Goal: Book appointment/travel/reservation

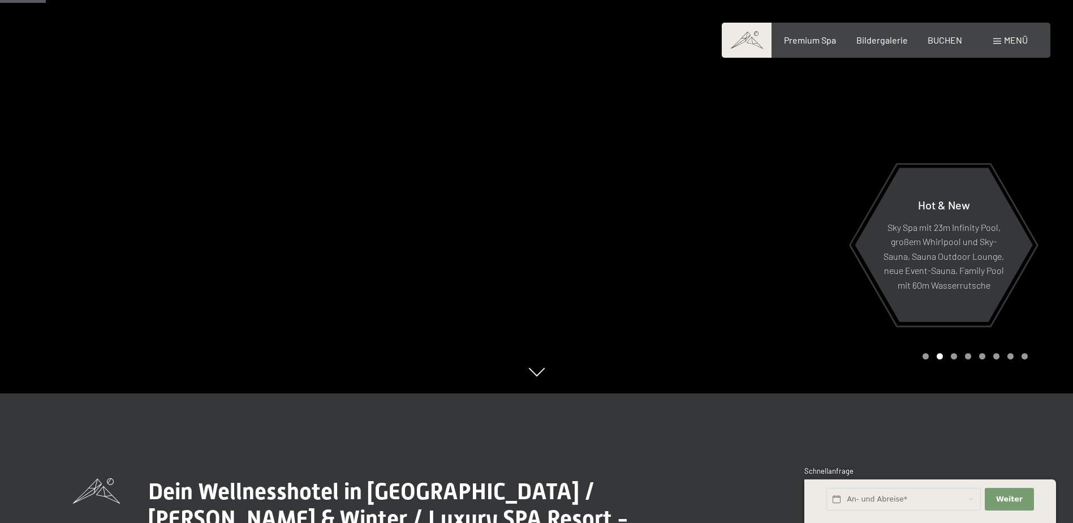
scroll to position [113, 0]
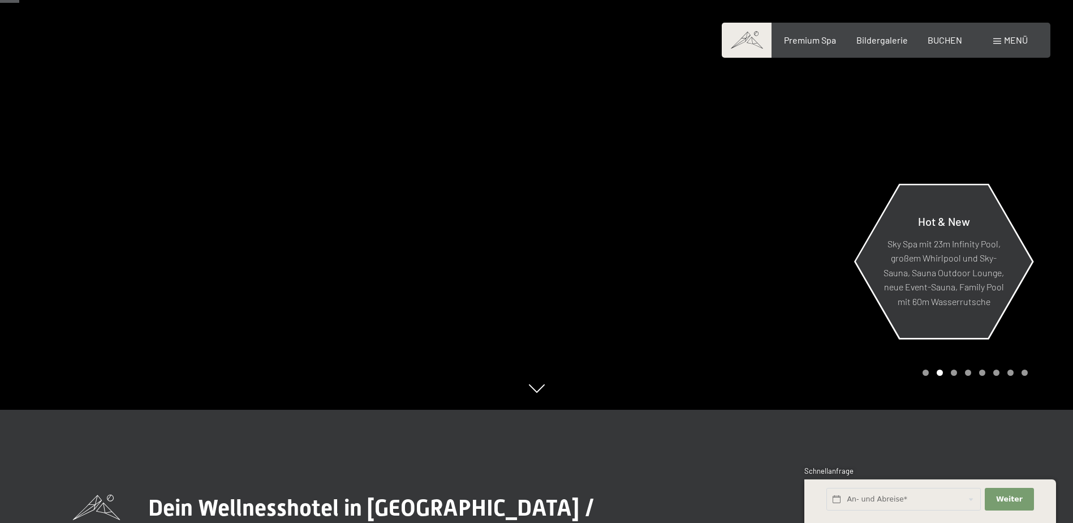
click at [955, 210] on div "Hot & New Sky Spa mit 23m Infinity Pool, großem Whirlpool und Sky-Sauna, Sauna …" at bounding box center [943, 261] width 179 height 151
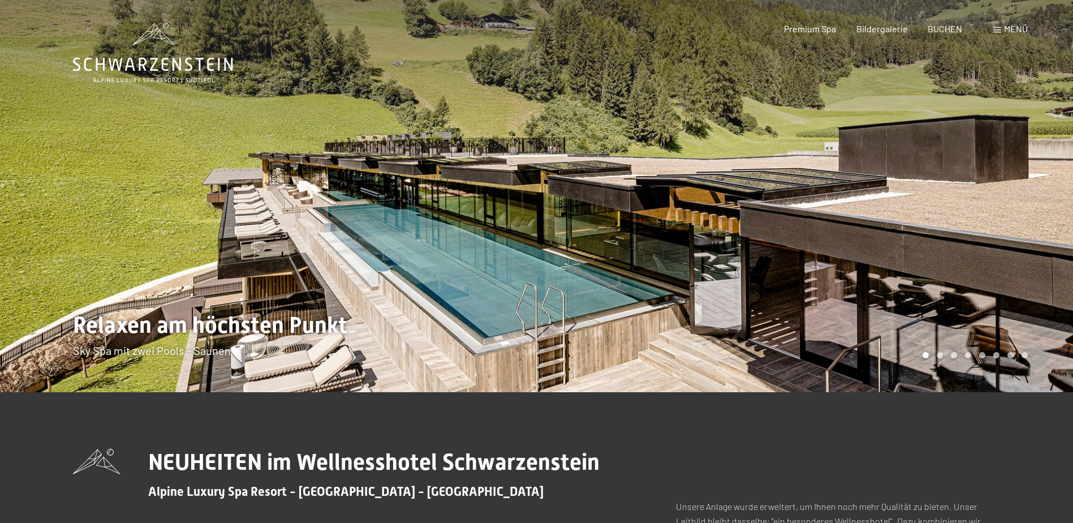
click at [838, 234] on div at bounding box center [805, 196] width 537 height 392
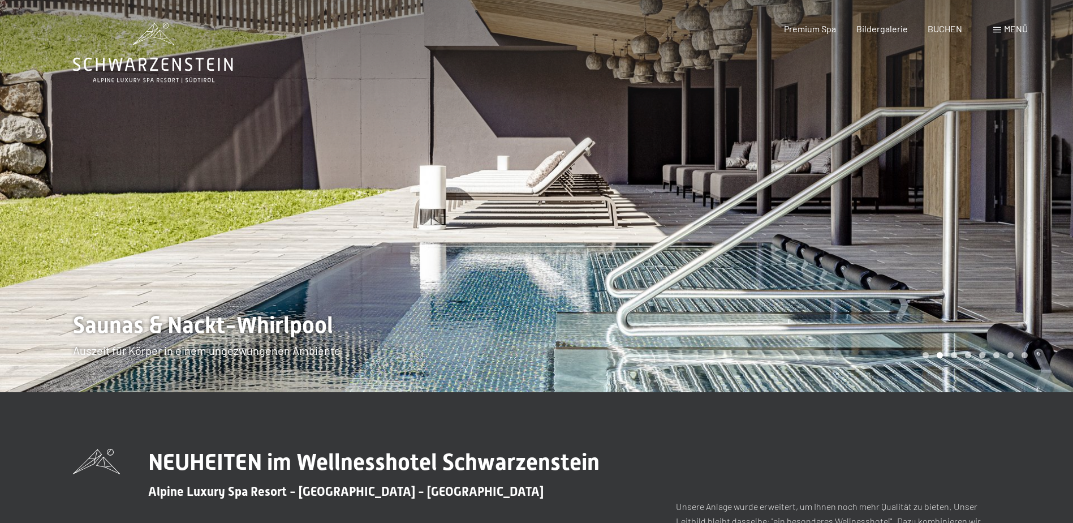
click at [976, 227] on div at bounding box center [805, 196] width 537 height 392
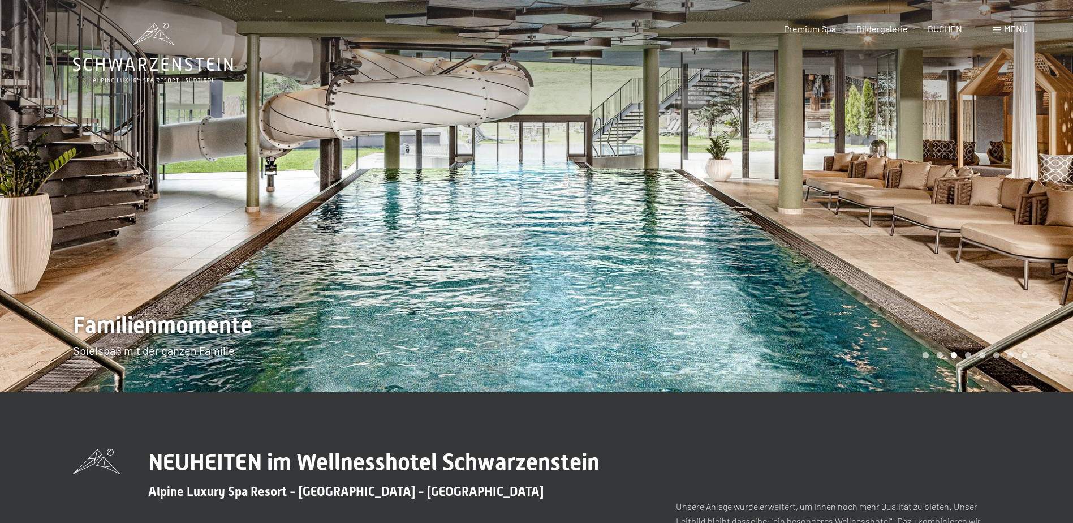
click at [976, 227] on div at bounding box center [805, 196] width 537 height 392
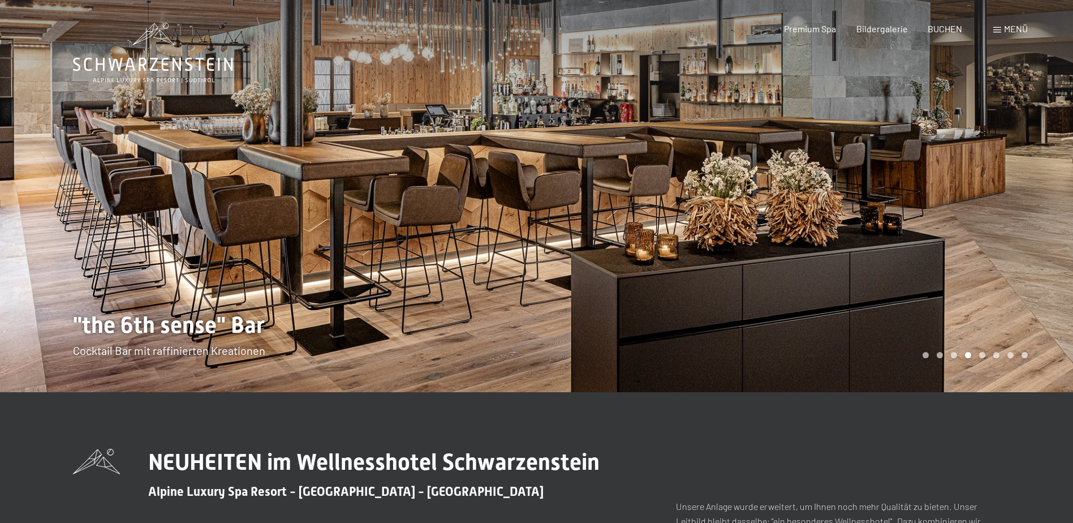
click at [976, 227] on div at bounding box center [805, 196] width 537 height 392
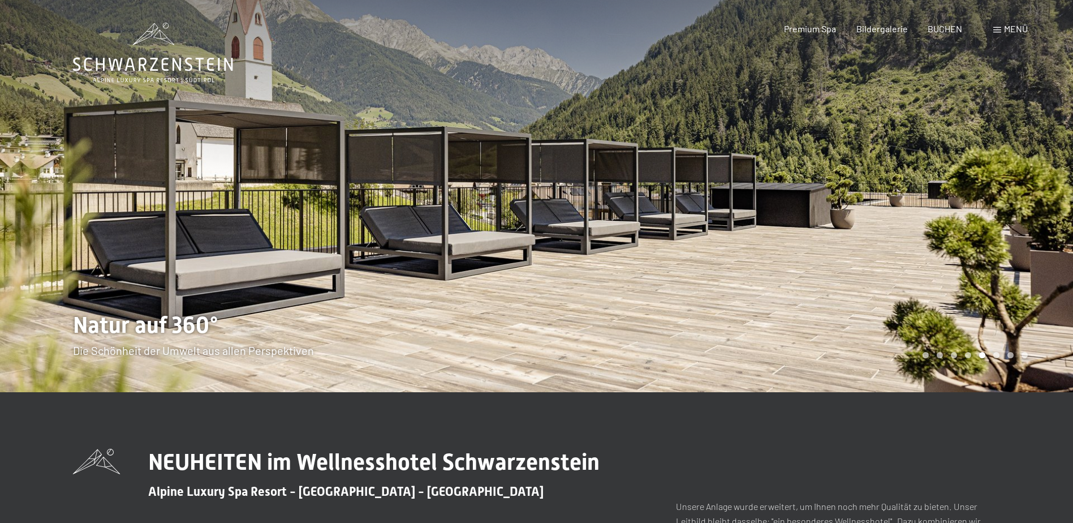
click at [976, 227] on div at bounding box center [805, 196] width 537 height 392
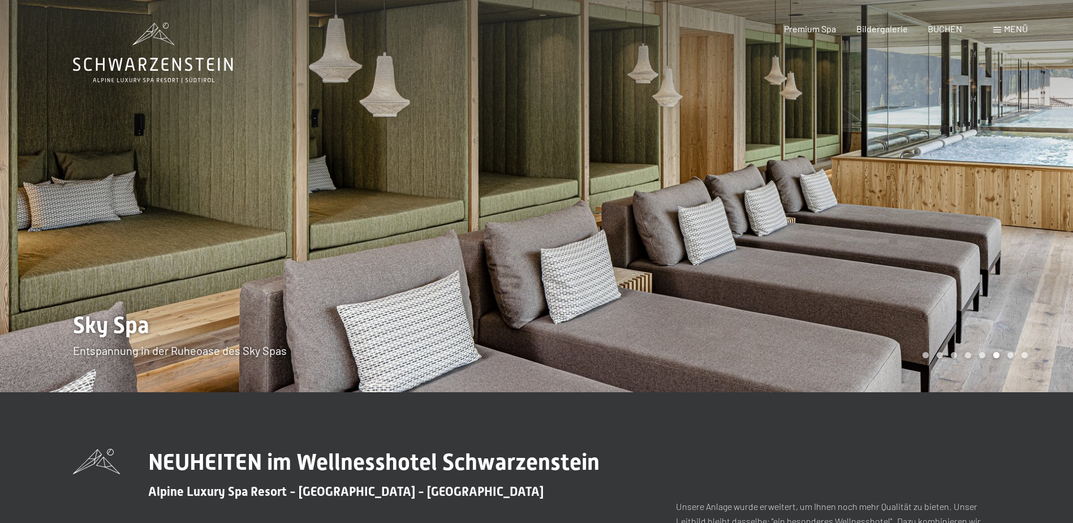
click at [976, 227] on div at bounding box center [805, 196] width 537 height 392
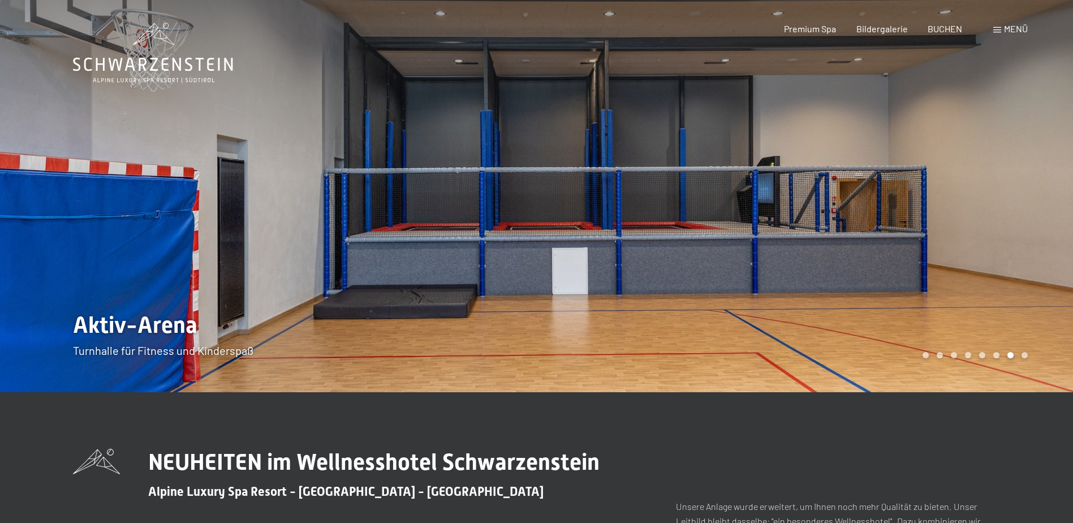
click at [976, 227] on div at bounding box center [805, 196] width 537 height 392
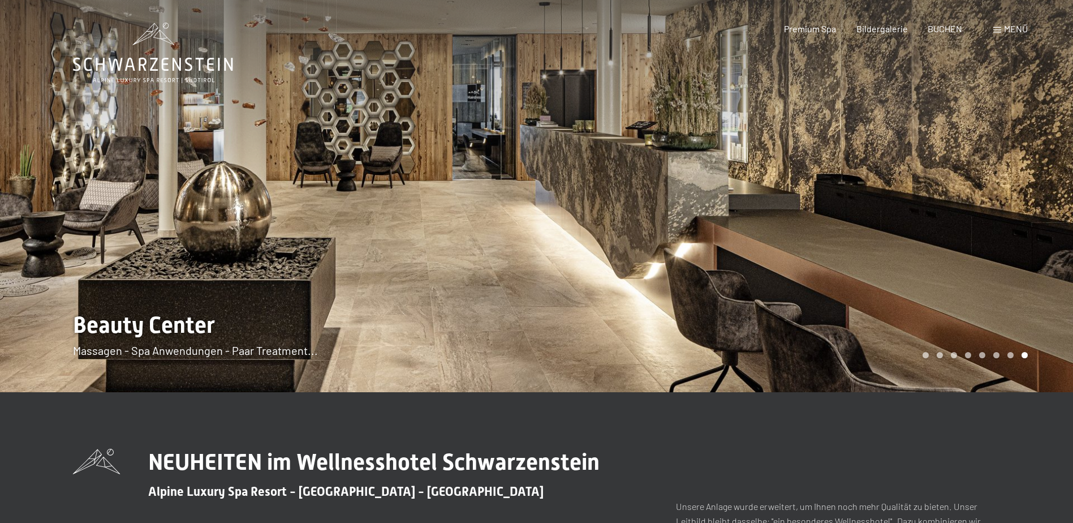
click at [976, 227] on div at bounding box center [805, 196] width 537 height 392
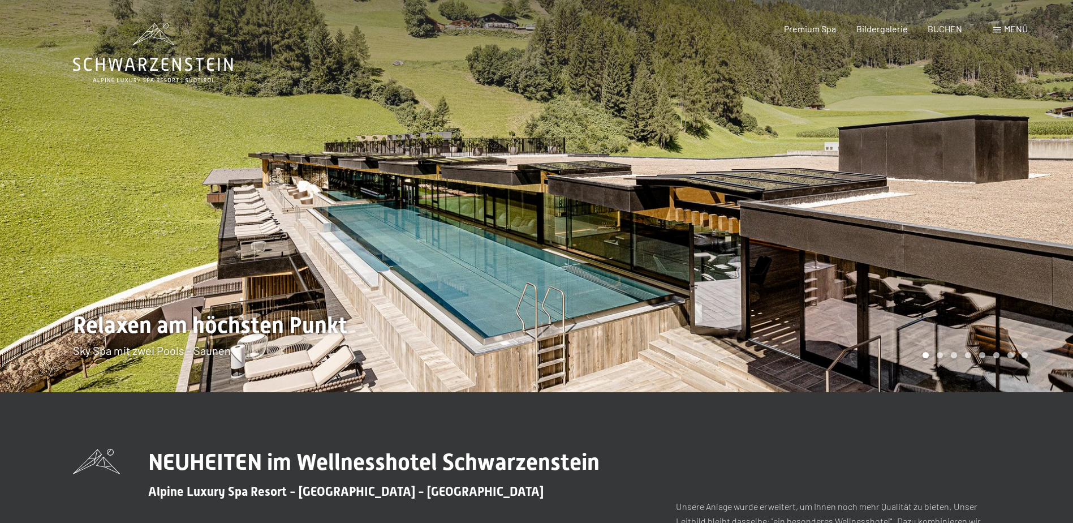
click at [976, 227] on div at bounding box center [805, 196] width 537 height 392
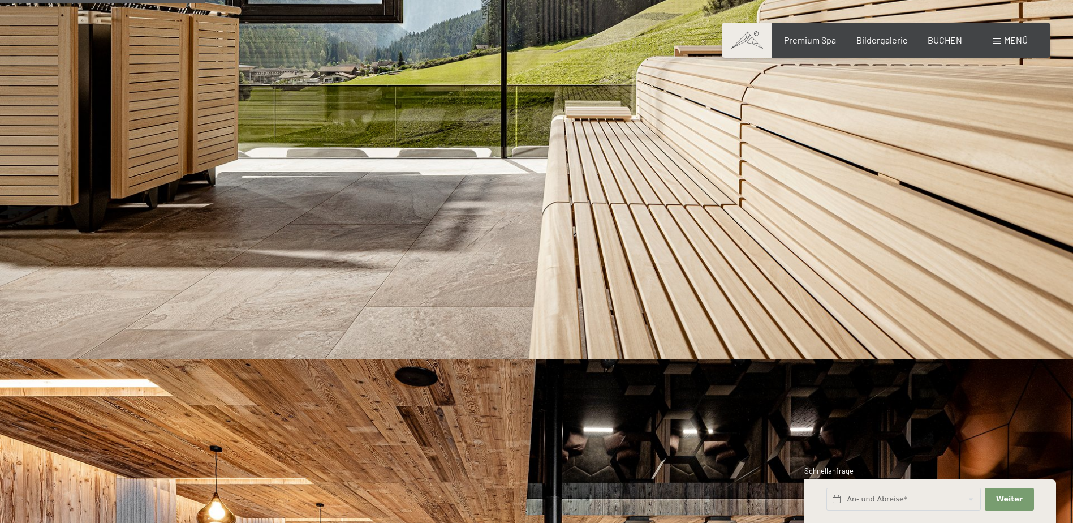
click at [1019, 207] on img at bounding box center [536, 58] width 1073 height 604
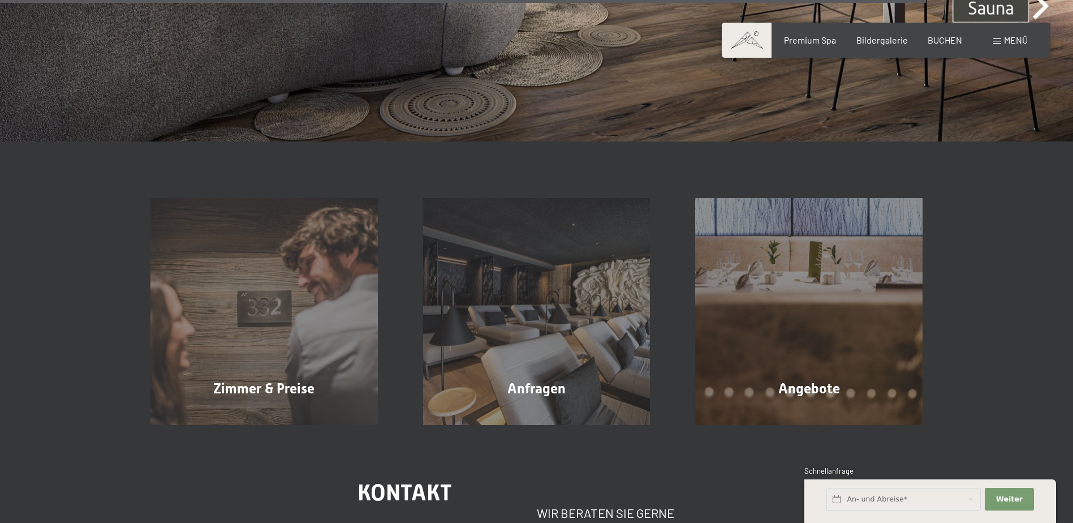
scroll to position [4412, 0]
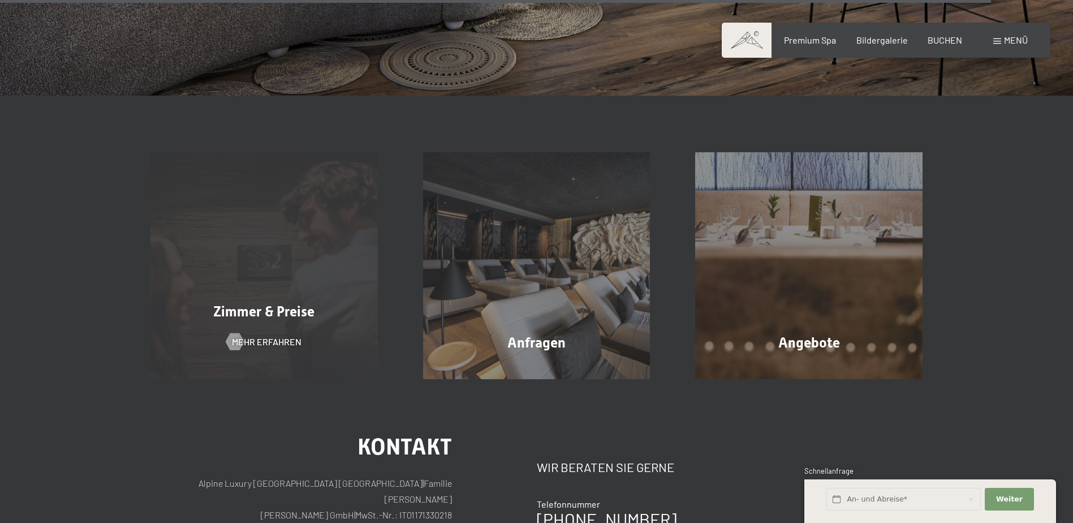
click at [267, 303] on span "Zimmer & Preise" at bounding box center [263, 311] width 101 height 16
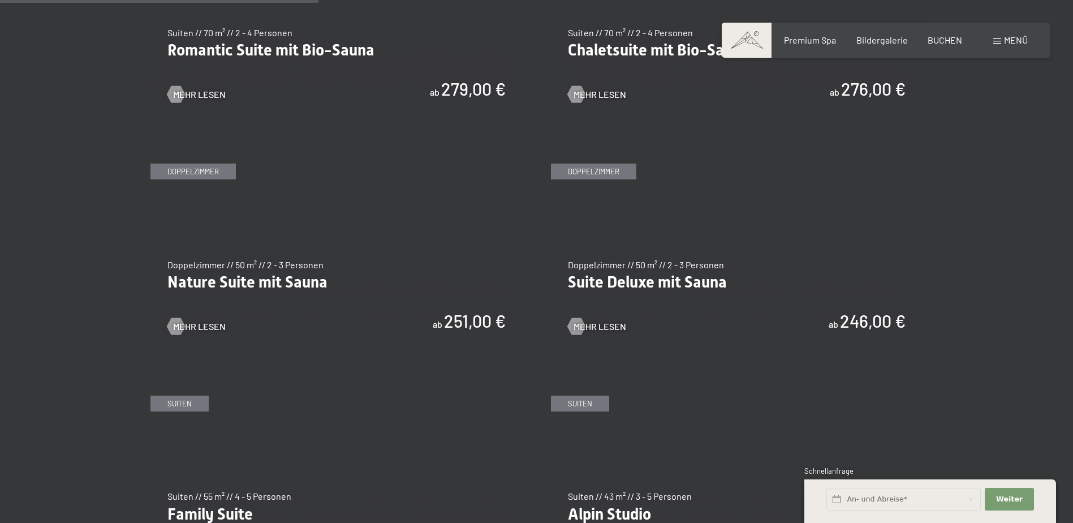
scroll to position [1075, 0]
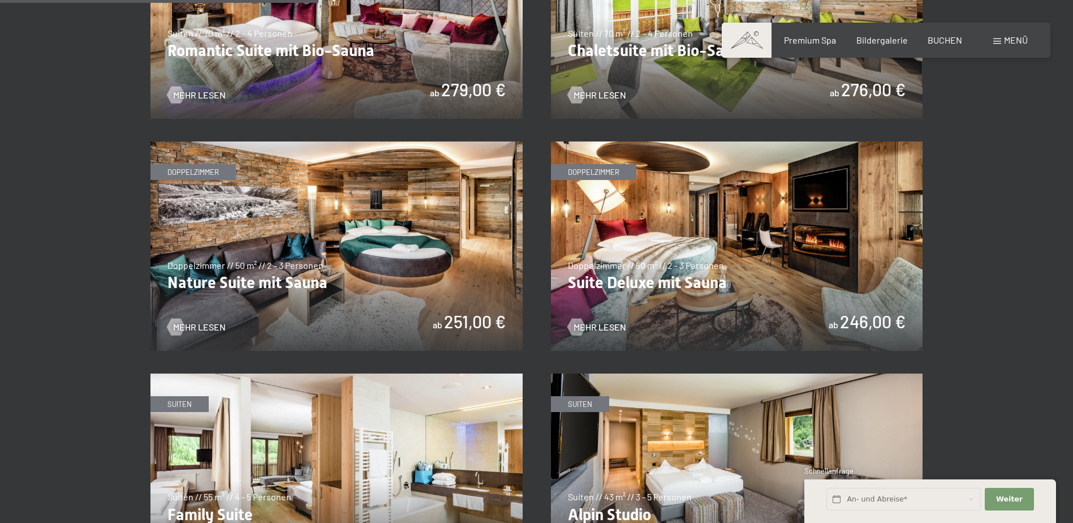
click at [238, 256] on img at bounding box center [336, 245] width 372 height 209
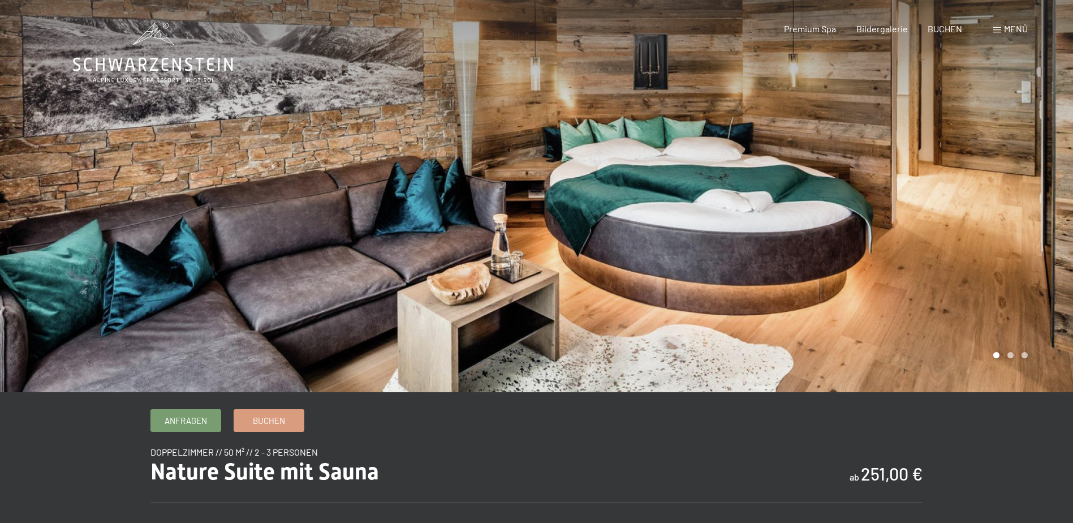
click at [972, 223] on div at bounding box center [805, 196] width 537 height 392
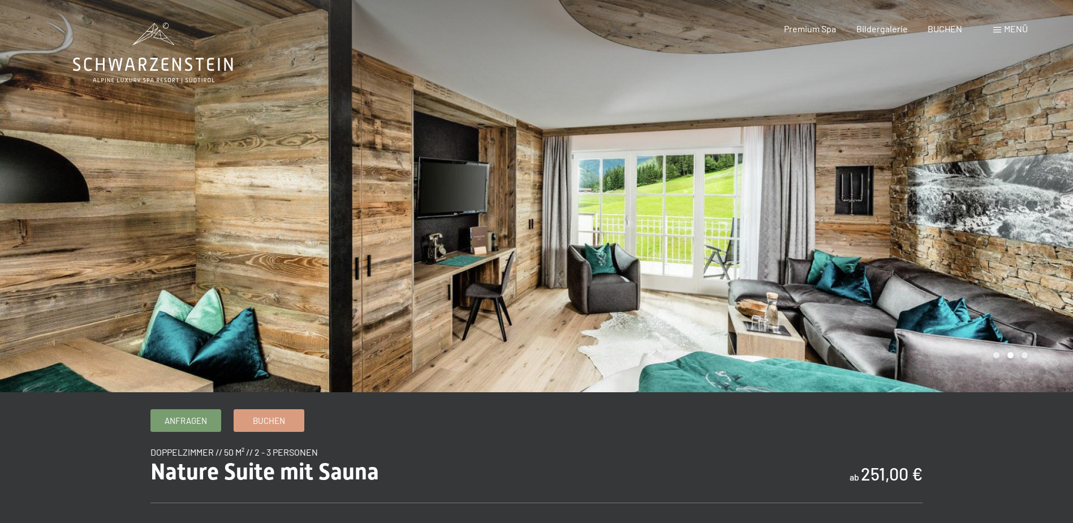
click at [969, 225] on div at bounding box center [805, 196] width 537 height 392
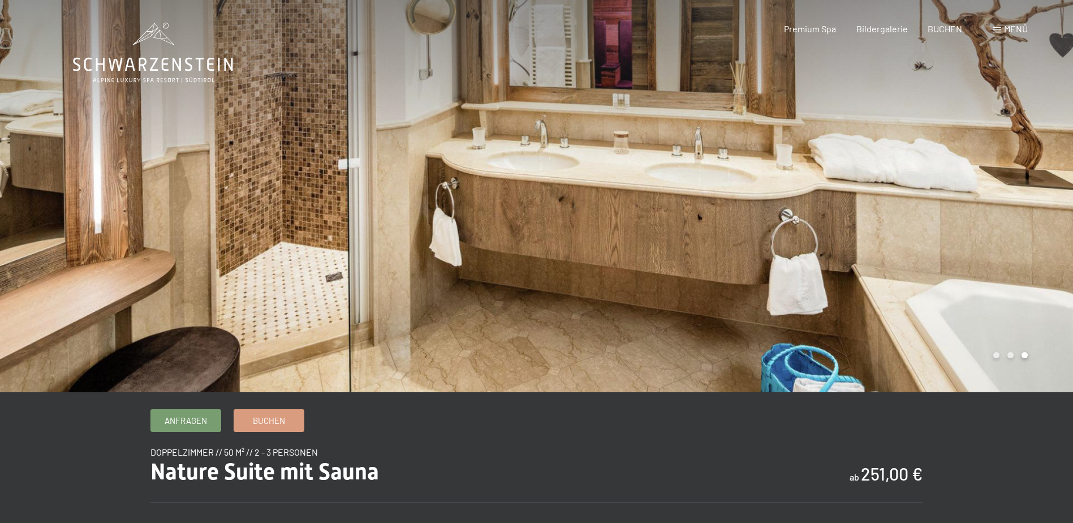
click at [969, 225] on div at bounding box center [805, 196] width 537 height 392
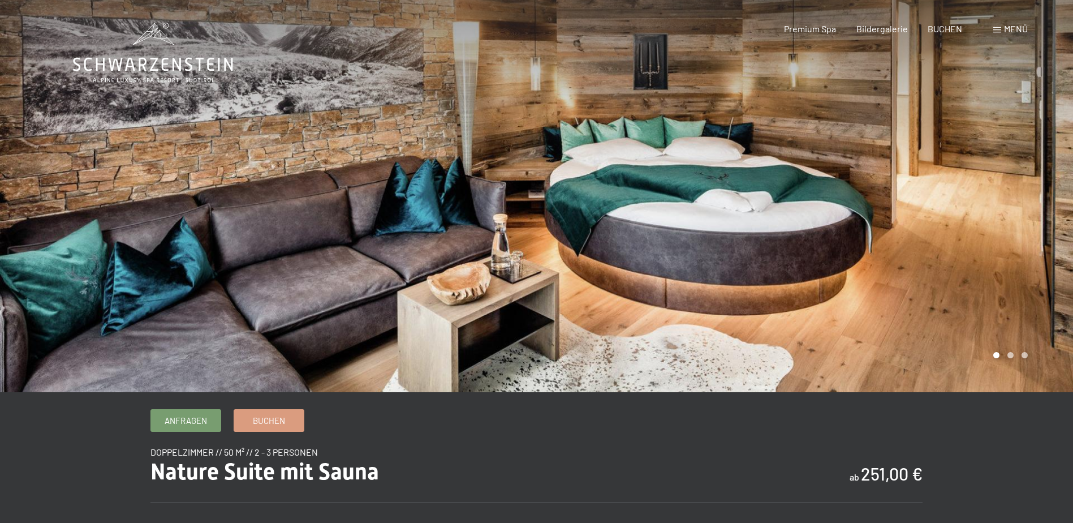
click at [969, 225] on div at bounding box center [805, 196] width 537 height 392
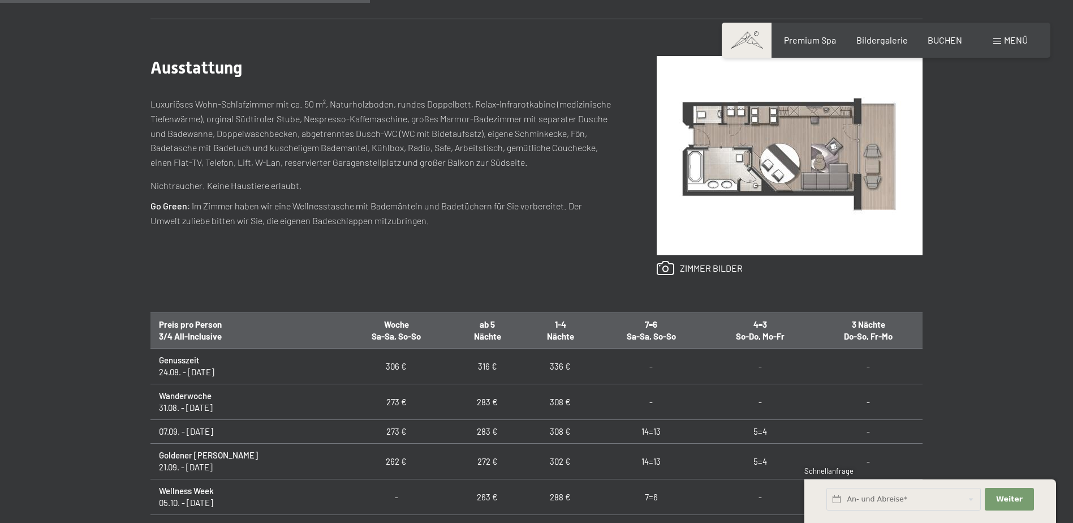
scroll to position [509, 0]
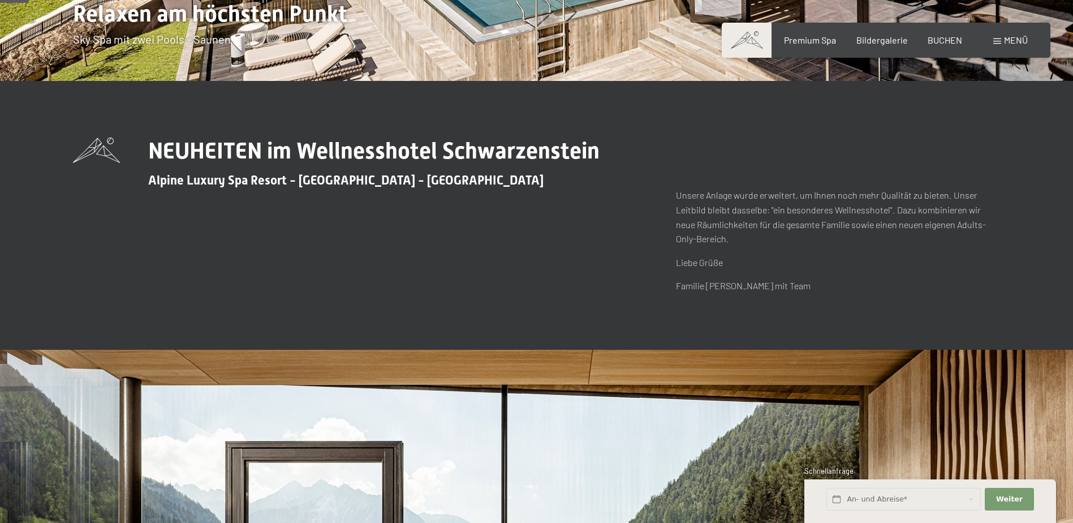
scroll to position [339, 0]
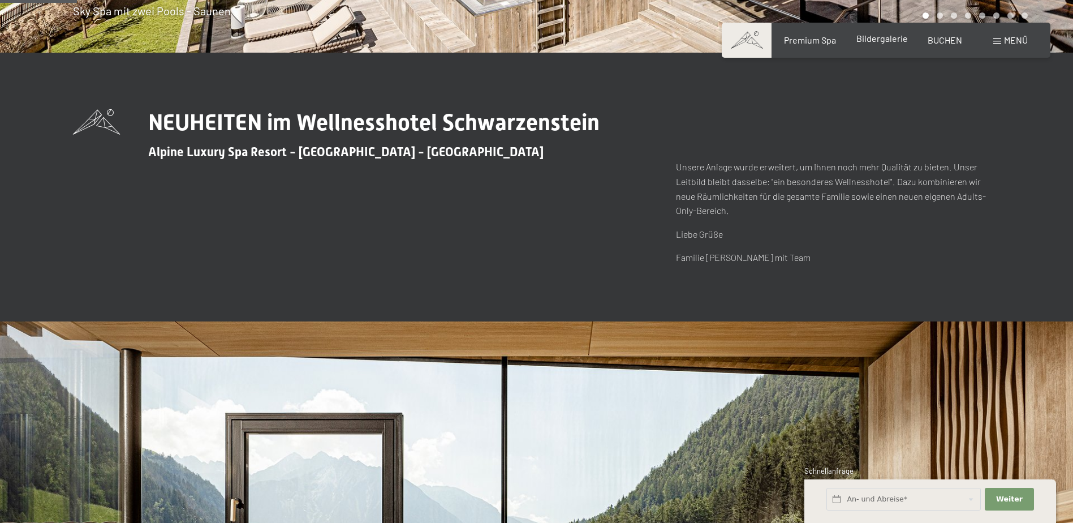
click at [865, 40] on span "Bildergalerie" at bounding box center [881, 38] width 51 height 11
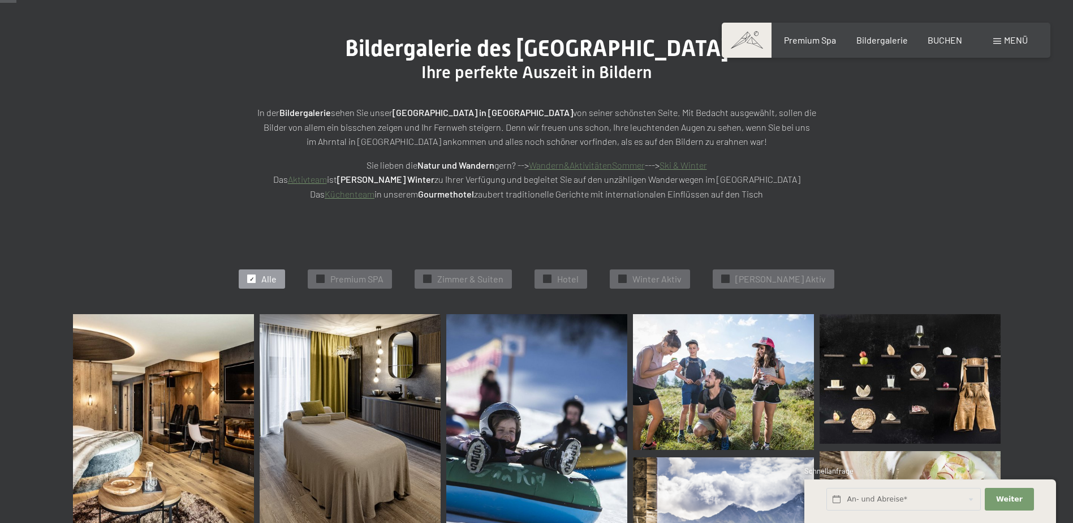
scroll to position [226, 0]
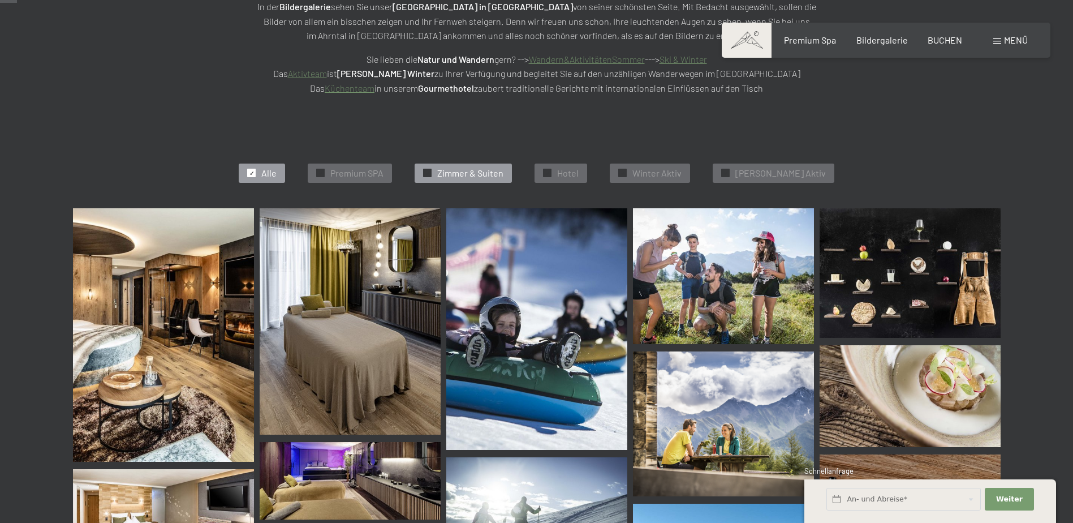
click at [457, 178] on span "Zimmer & Suiten" at bounding box center [470, 173] width 66 height 12
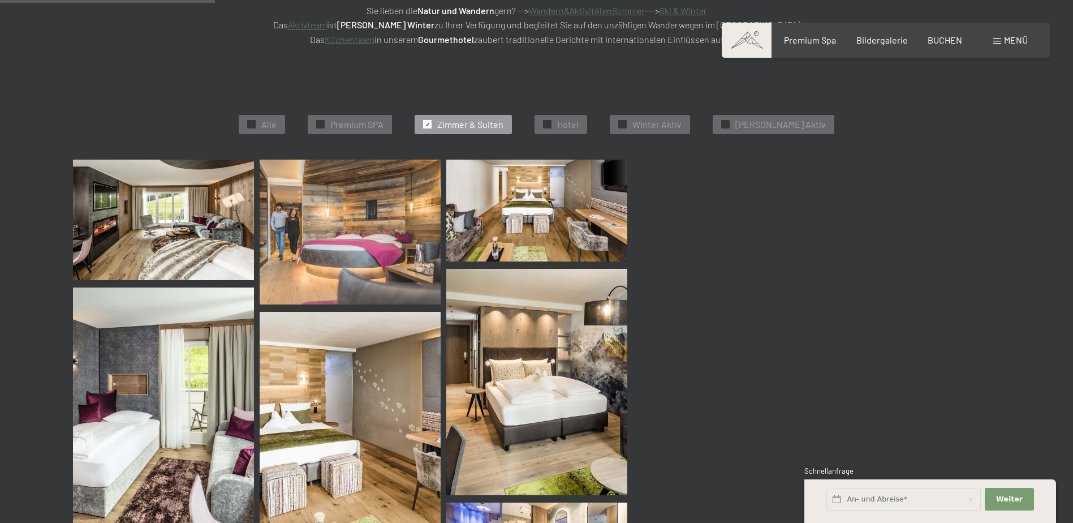
scroll to position [285, 0]
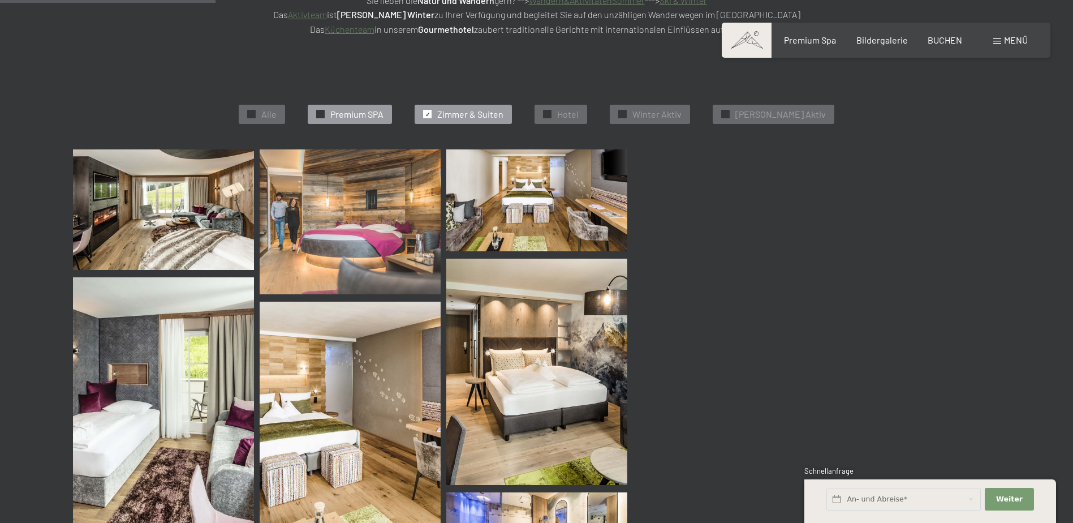
click at [369, 123] on div "✓ Premium SPA" at bounding box center [350, 114] width 84 height 19
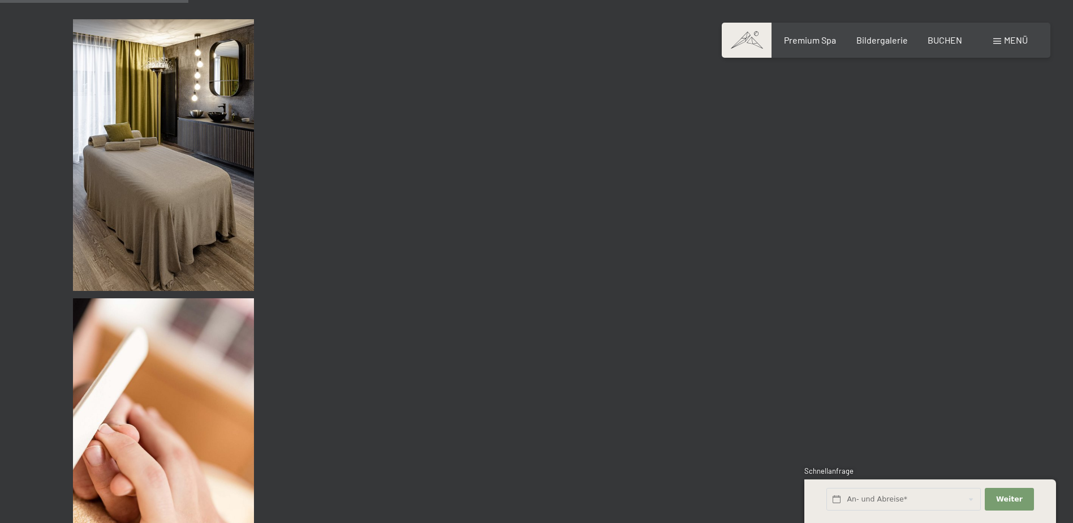
scroll to position [398, 0]
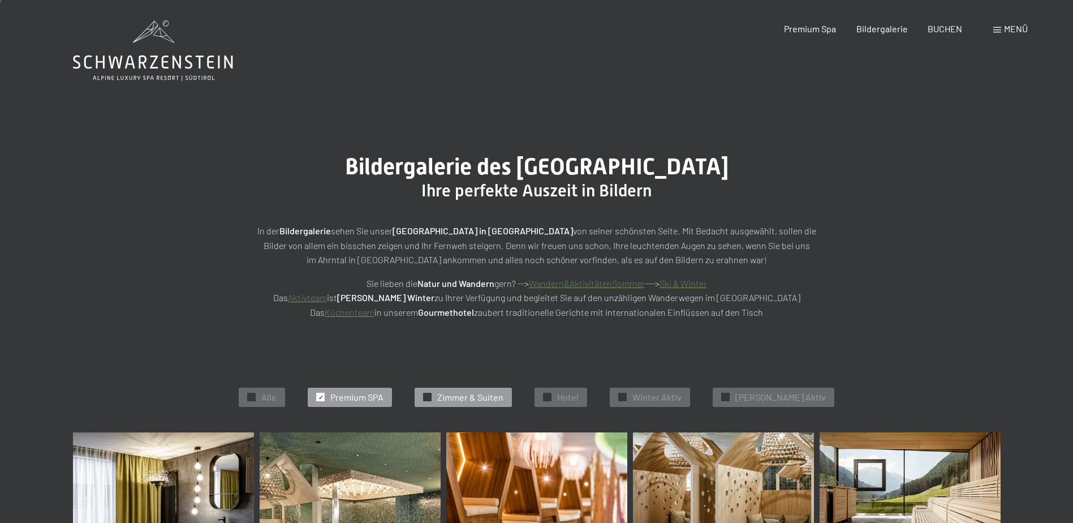
click at [480, 395] on span "Zimmer & Suiten" at bounding box center [470, 397] width 66 height 12
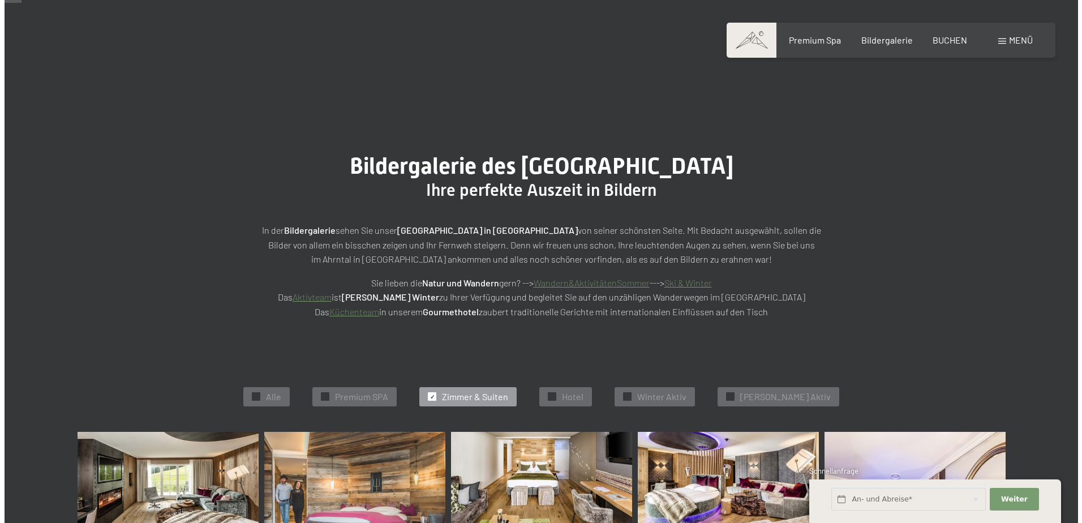
scroll to position [0, 0]
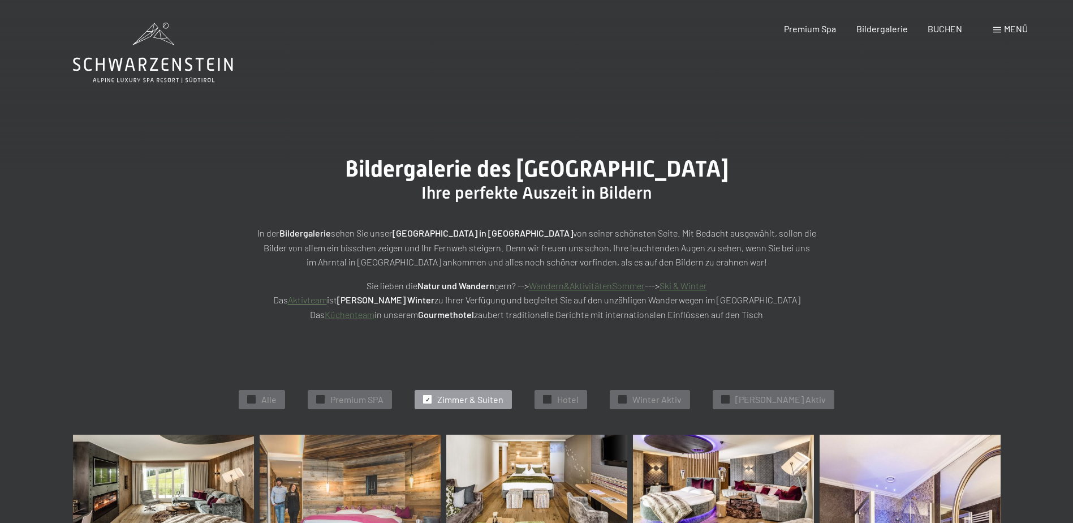
click at [995, 31] on span at bounding box center [997, 30] width 8 height 6
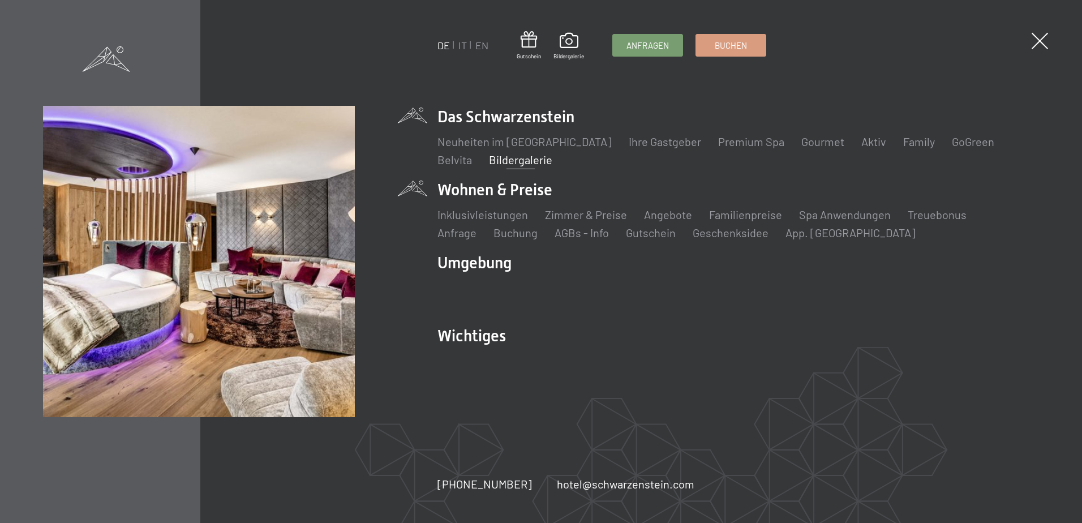
click at [514, 191] on li "Wohnen & Preise Inklusivleistungen Zimmer & Preise Liste Angebote Liste Familie…" at bounding box center [737, 210] width 601 height 62
click at [608, 214] on link "Zimmer & Preise" at bounding box center [586, 215] width 82 height 14
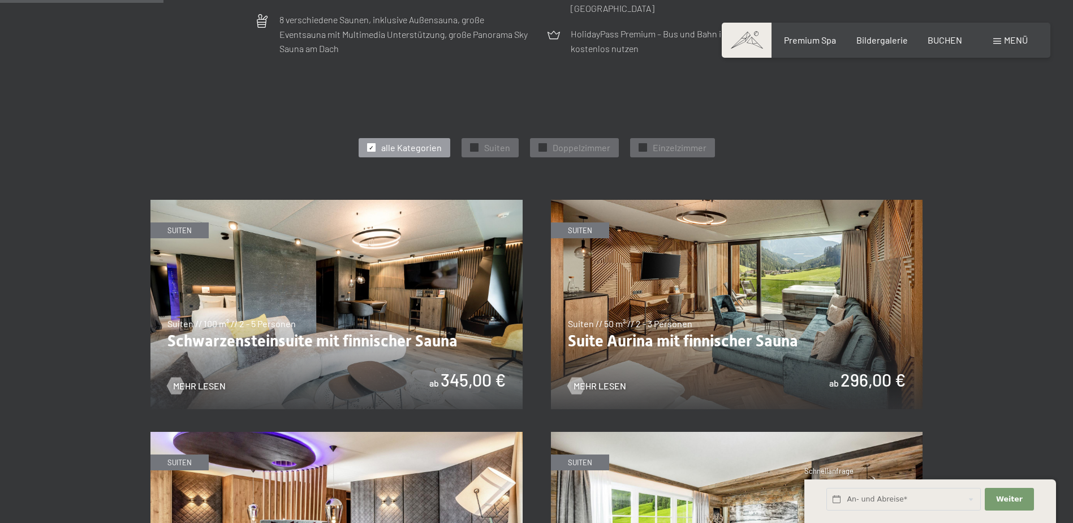
scroll to position [566, 0]
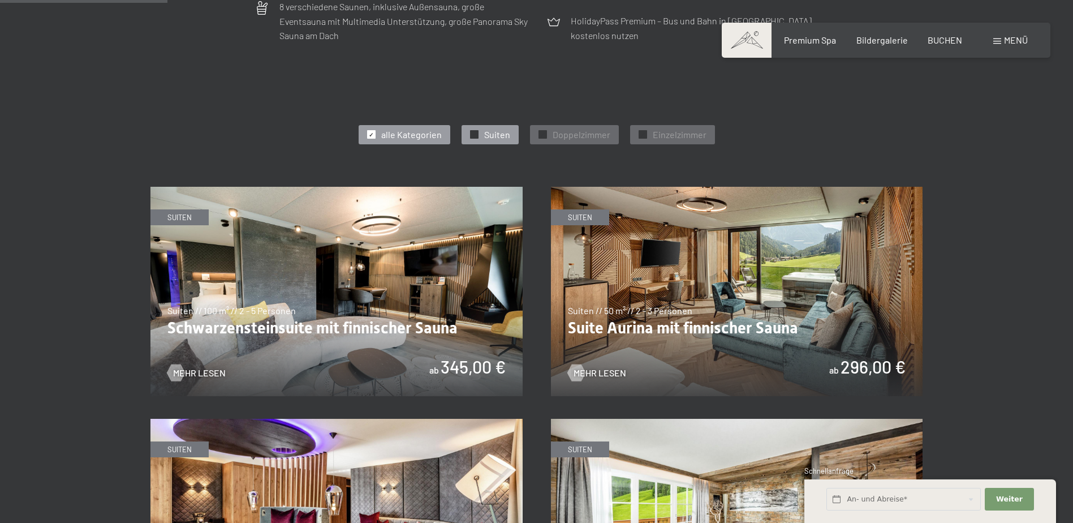
click at [480, 130] on div "✓ Suiten" at bounding box center [490, 134] width 57 height 19
click at [396, 306] on img at bounding box center [336, 291] width 372 height 209
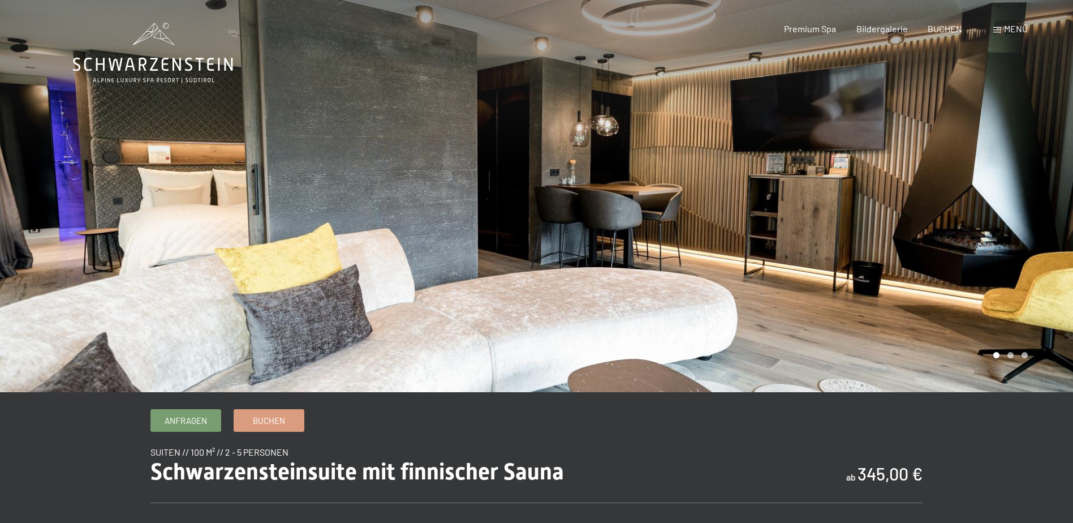
click at [993, 250] on div at bounding box center [805, 196] width 537 height 392
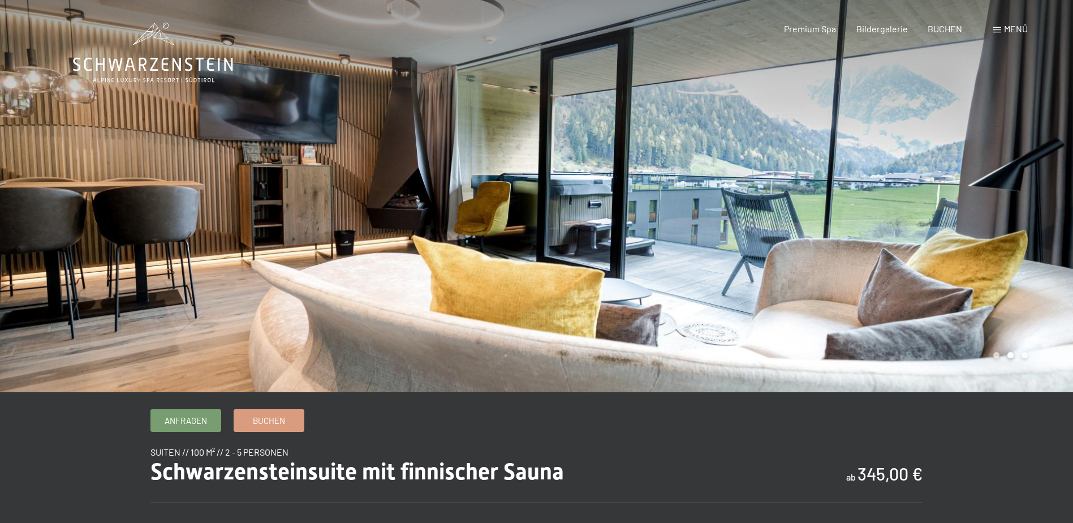
click at [993, 250] on div at bounding box center [805, 196] width 537 height 392
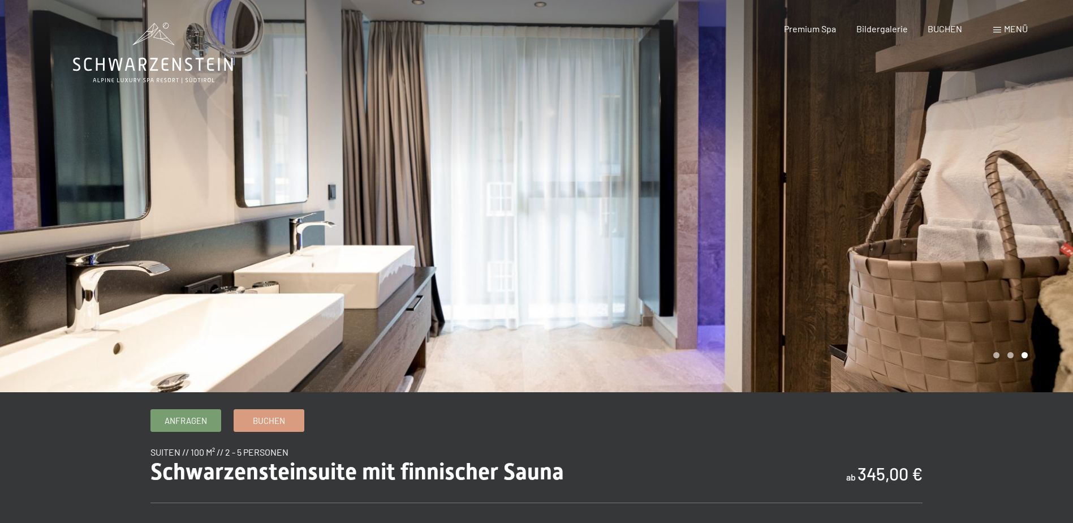
click at [993, 250] on div at bounding box center [805, 196] width 537 height 392
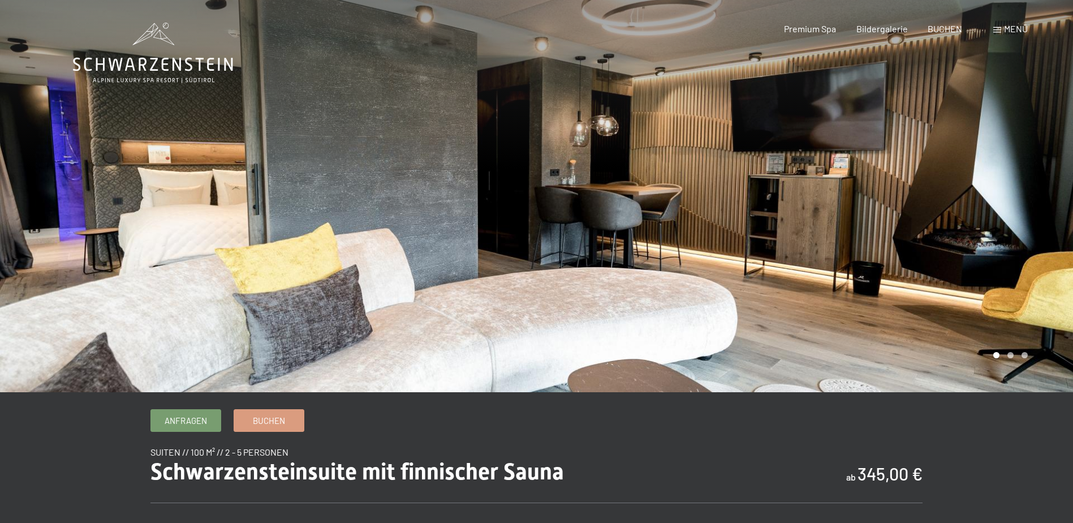
click at [993, 250] on div at bounding box center [805, 196] width 537 height 392
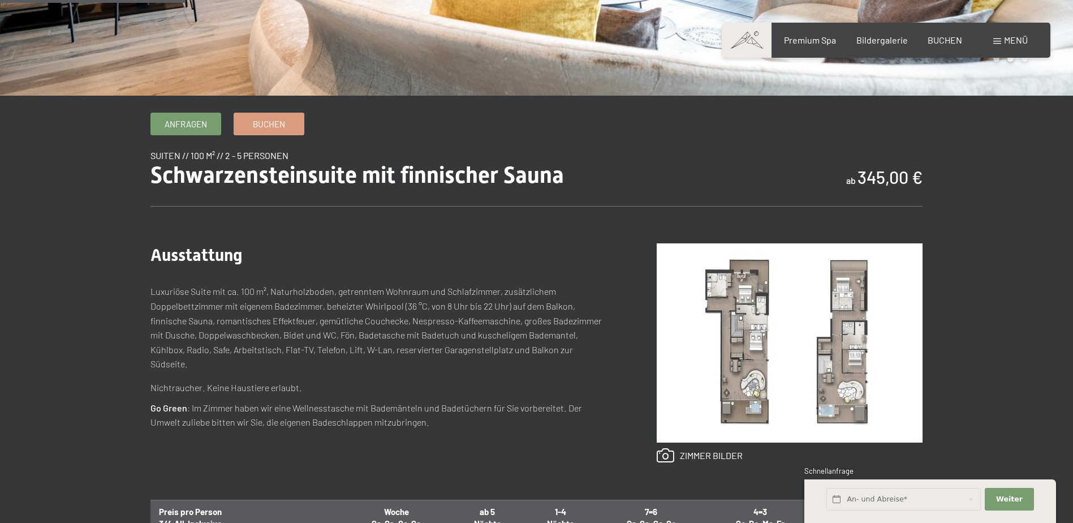
scroll to position [339, 0]
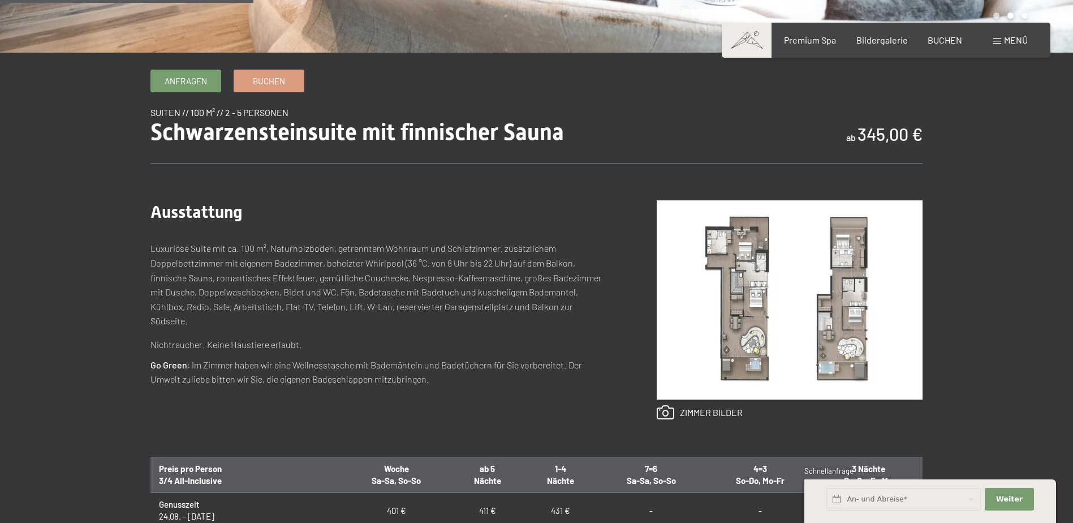
click at [762, 303] on img at bounding box center [790, 299] width 266 height 199
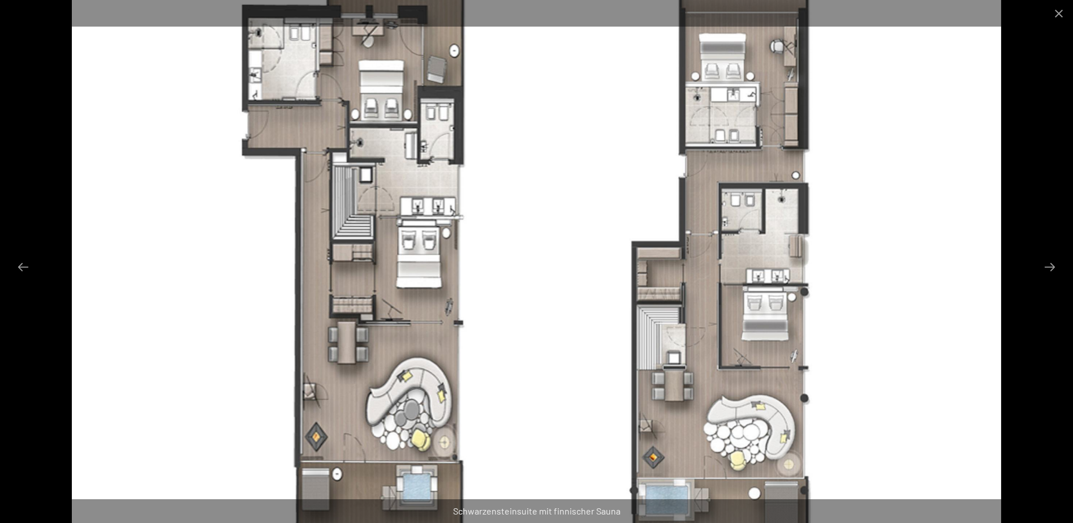
scroll to position [453, 0]
click at [1061, 11] on button "Close gallery" at bounding box center [1059, 13] width 28 height 27
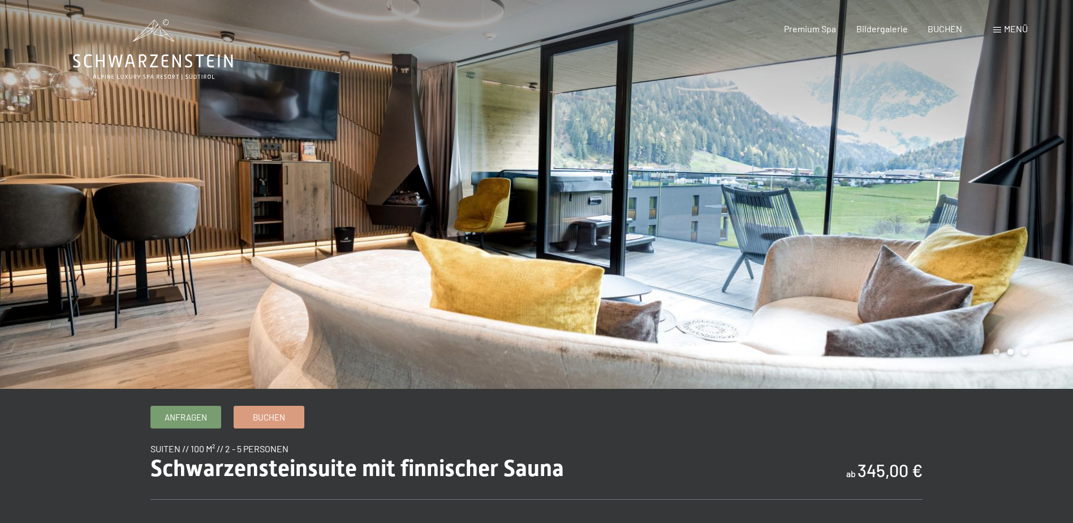
scroll to position [0, 0]
